Goal: Task Accomplishment & Management: Manage account settings

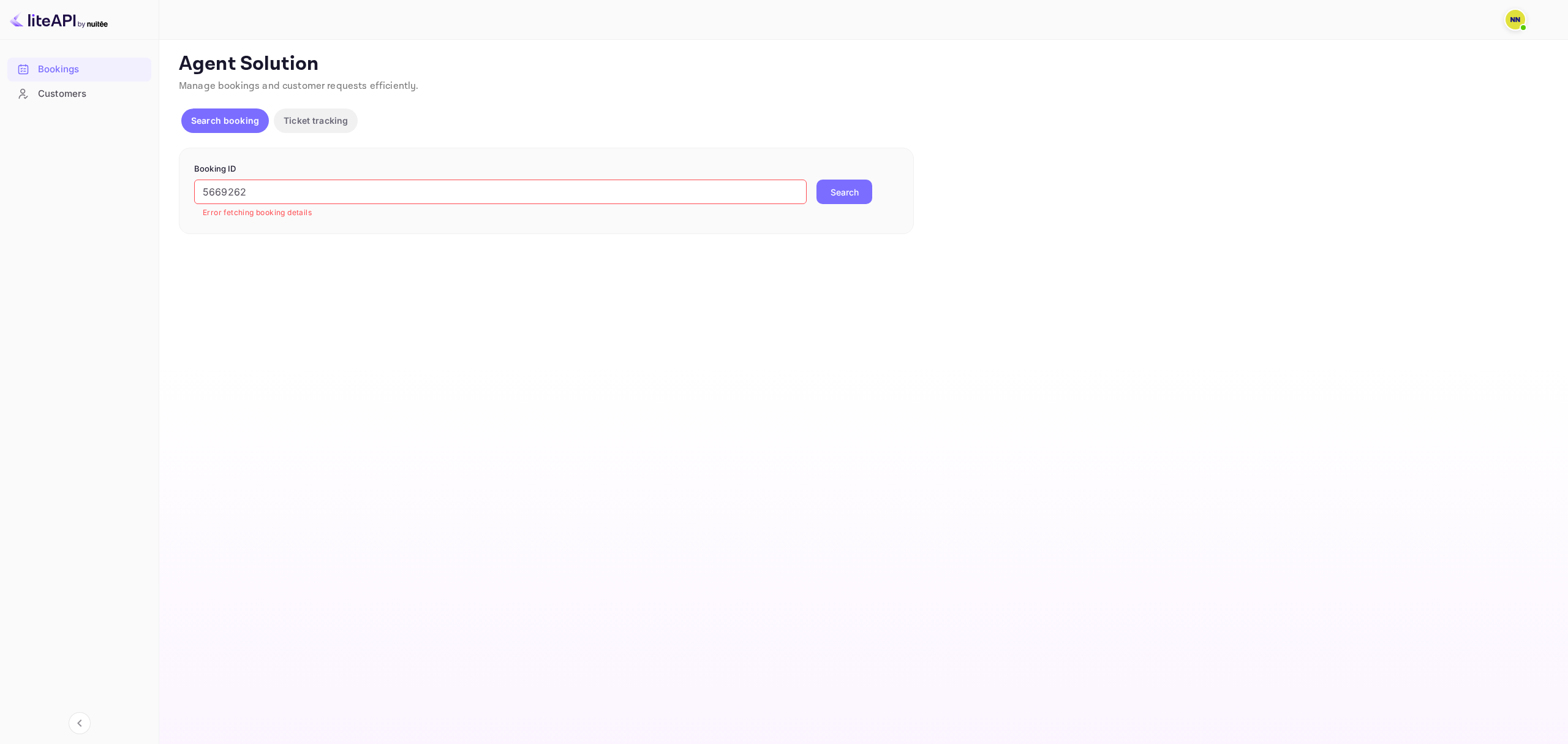
click at [1509, 23] on img at bounding box center [1515, 19] width 19 height 19
click at [1409, 135] on div "Sign out" at bounding box center [1441, 146] width 170 height 27
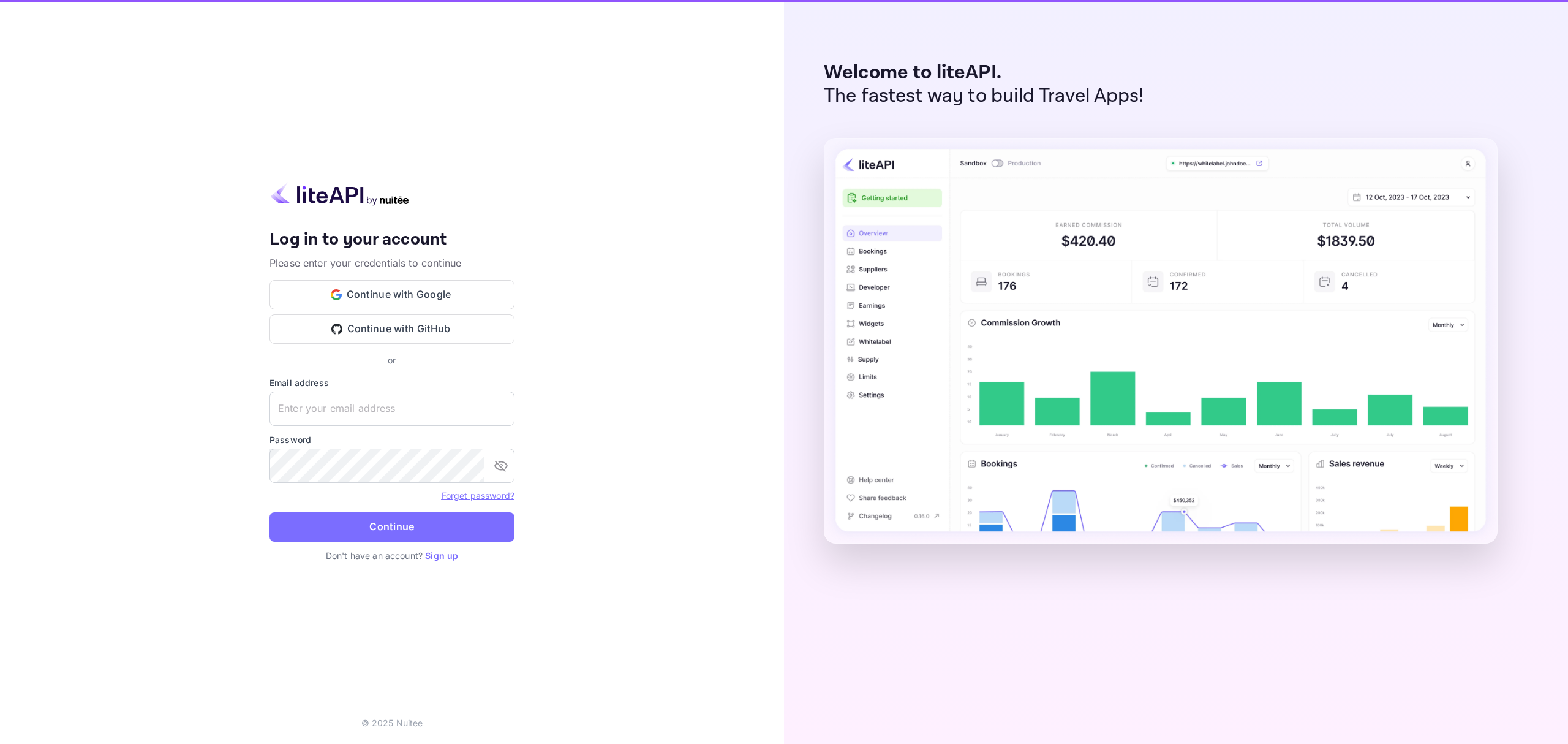
type input "[EMAIL_ADDRESS][DOMAIN_NAME]"
